Goal: Information Seeking & Learning: Learn about a topic

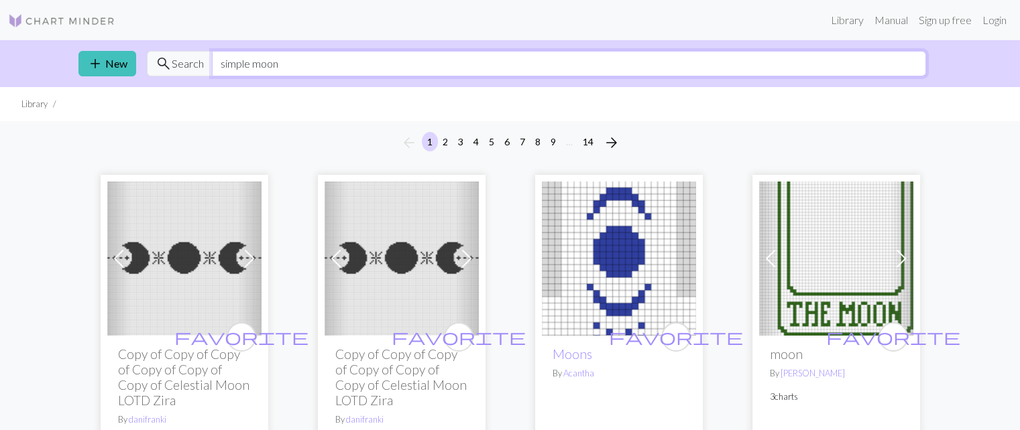
click at [649, 70] on input "simple moon" at bounding box center [569, 63] width 714 height 25
type input "s"
type input "e"
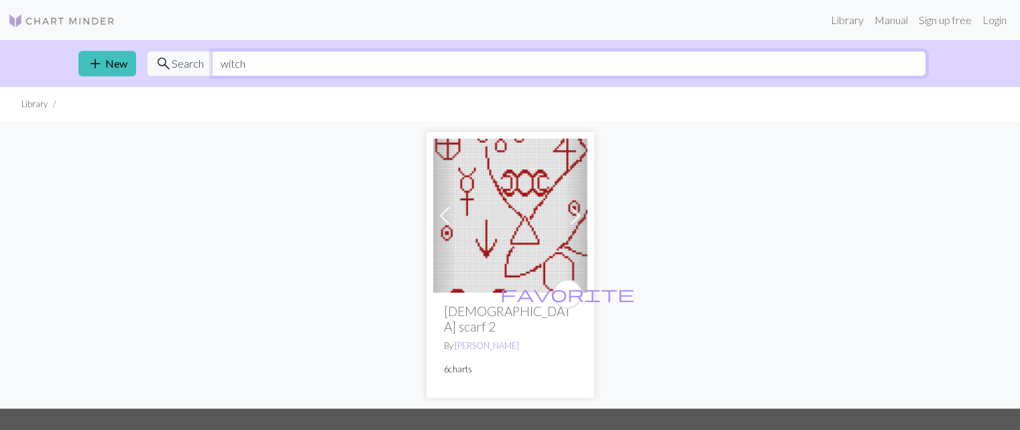
type input "witch"
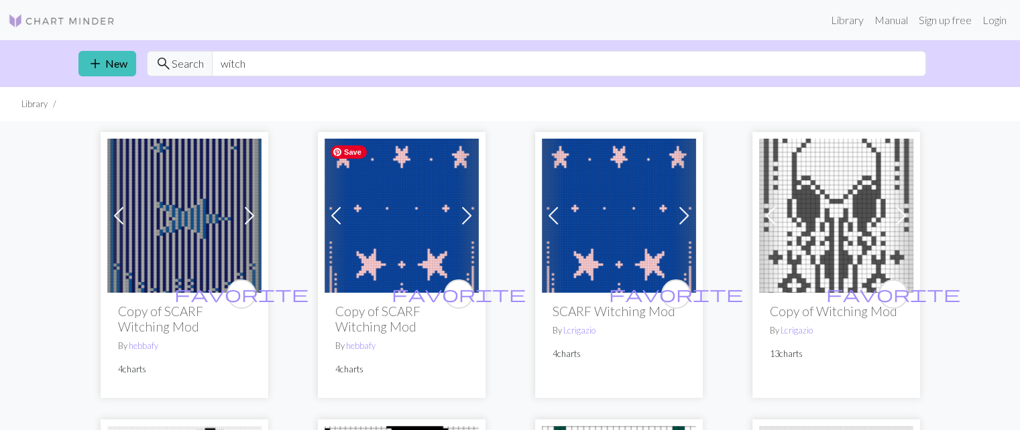
click at [408, 222] on img at bounding box center [401, 216] width 154 height 154
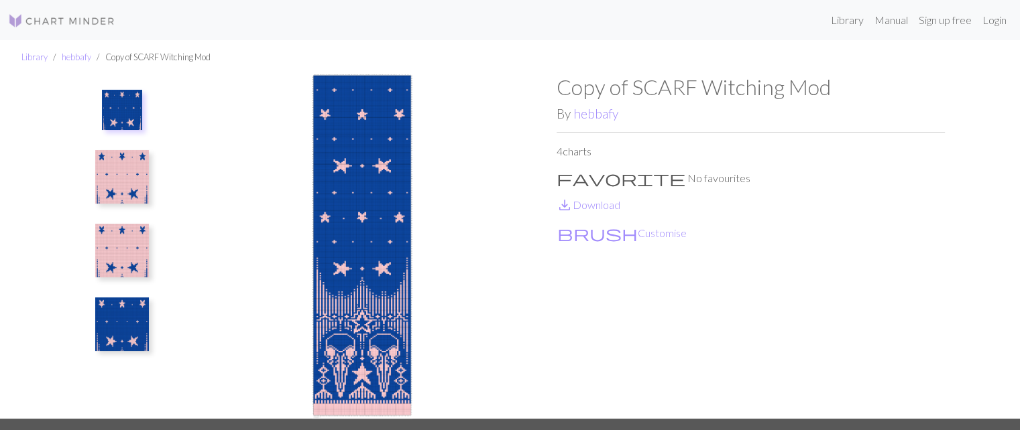
click at [113, 328] on img at bounding box center [122, 325] width 54 height 54
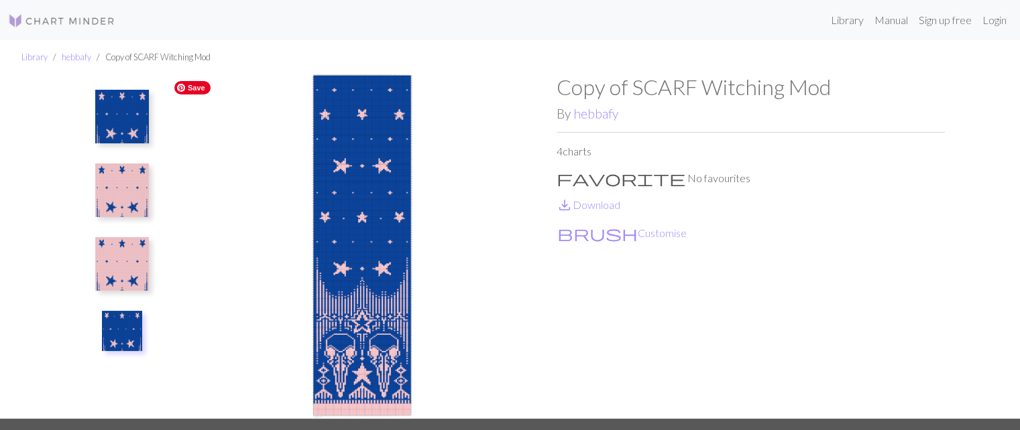
click at [379, 196] on img at bounding box center [362, 246] width 388 height 345
click at [377, 217] on img at bounding box center [362, 246] width 388 height 345
click at [117, 118] on img at bounding box center [122, 117] width 54 height 54
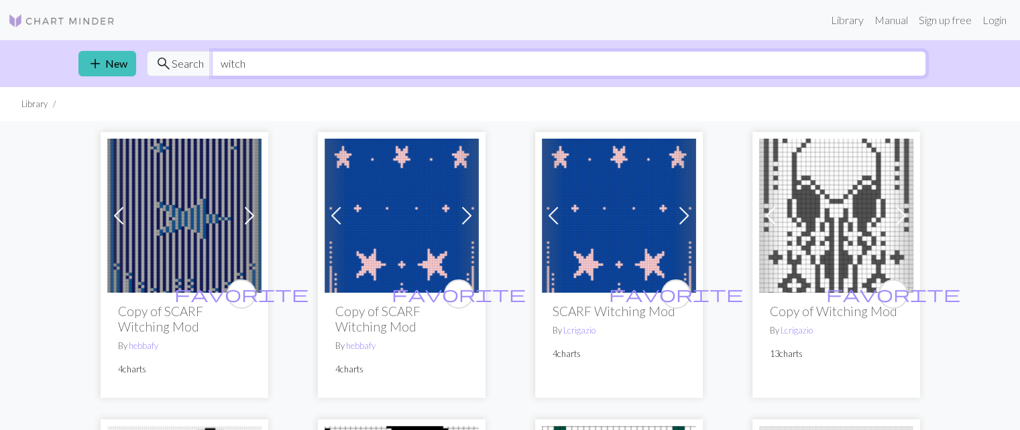
click at [390, 64] on input "witch" at bounding box center [569, 63] width 714 height 25
type input "w"
type input "stars"
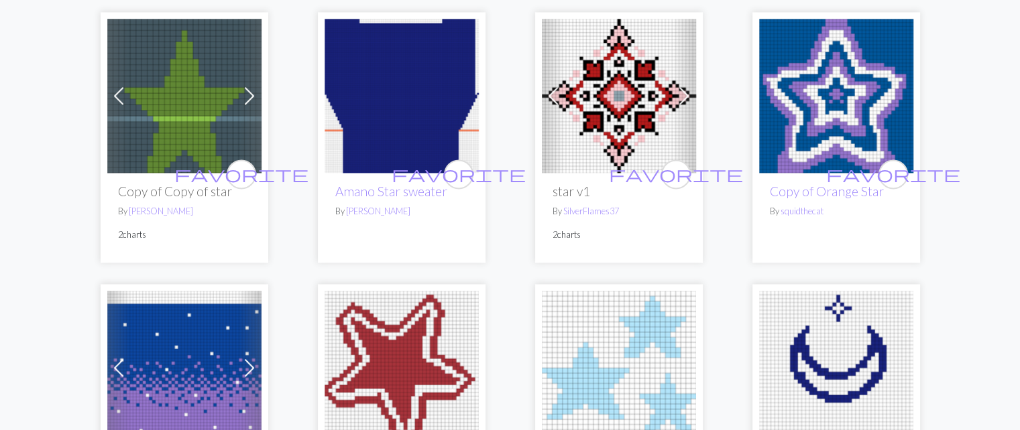
scroll to position [1685, 0]
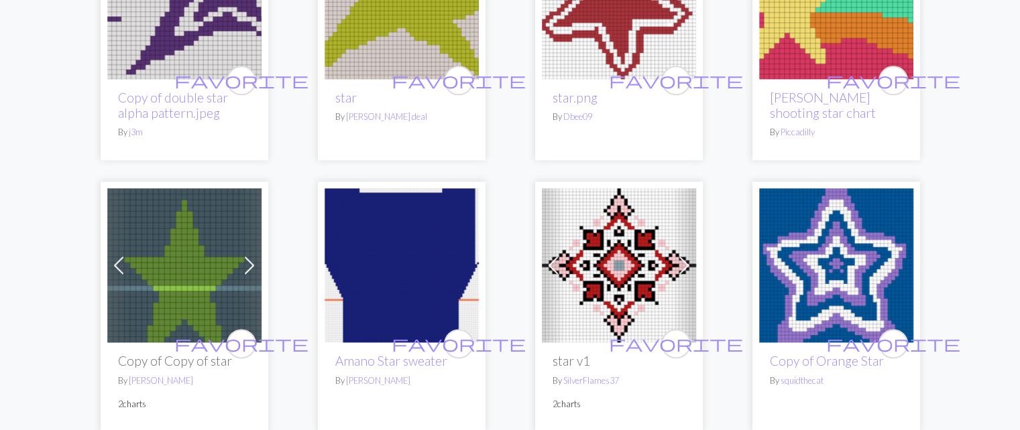
drag, startPoint x: 996, startPoint y: 196, endPoint x: 996, endPoint y: 171, distance: 24.8
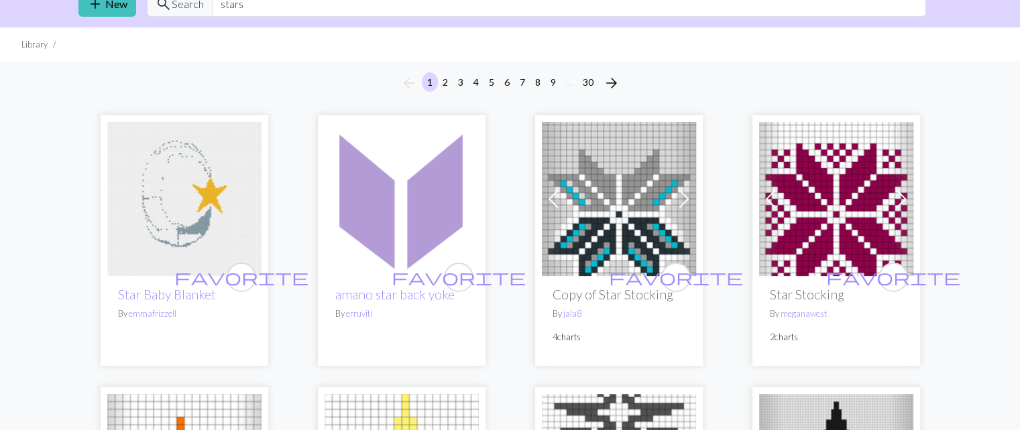
scroll to position [0, 0]
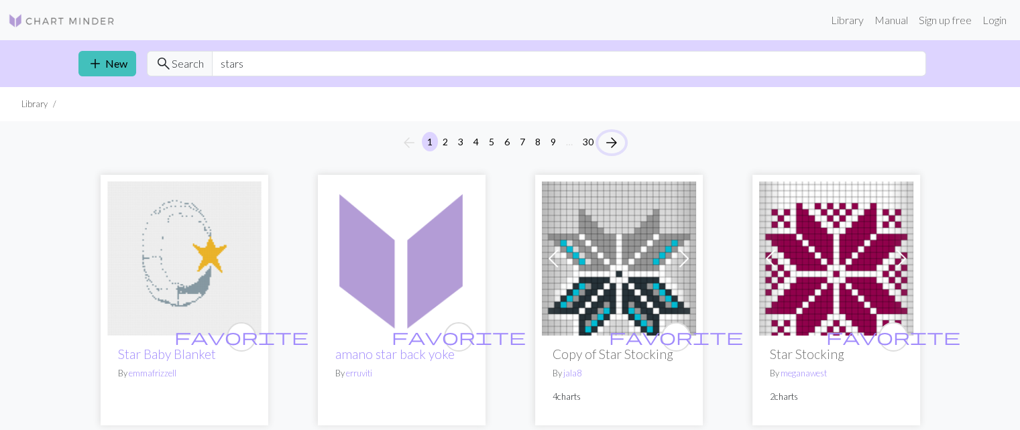
click at [617, 141] on span "arrow_forward" at bounding box center [611, 142] width 16 height 19
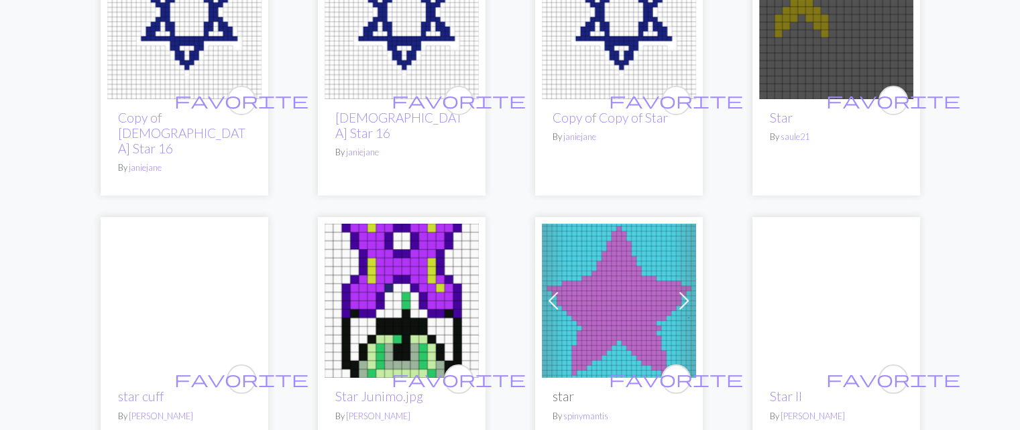
scroll to position [226, 0]
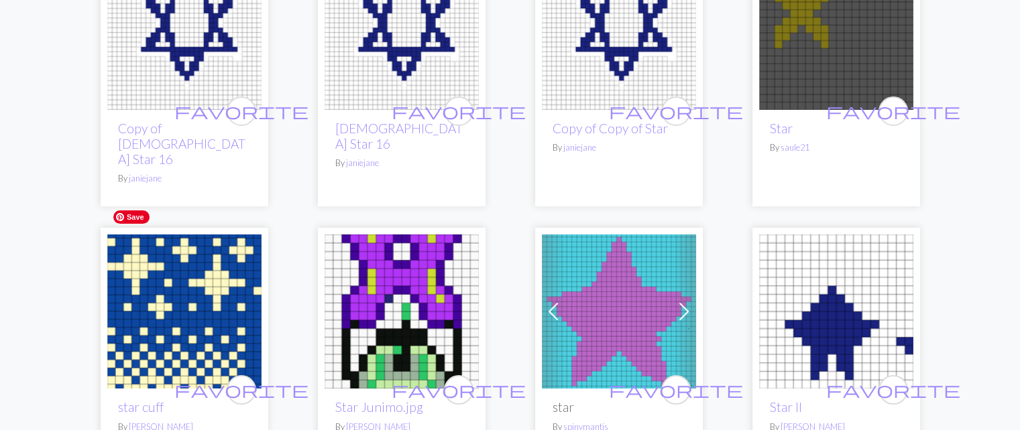
click at [209, 310] on img at bounding box center [184, 312] width 154 height 154
